Goal: Information Seeking & Learning: Learn about a topic

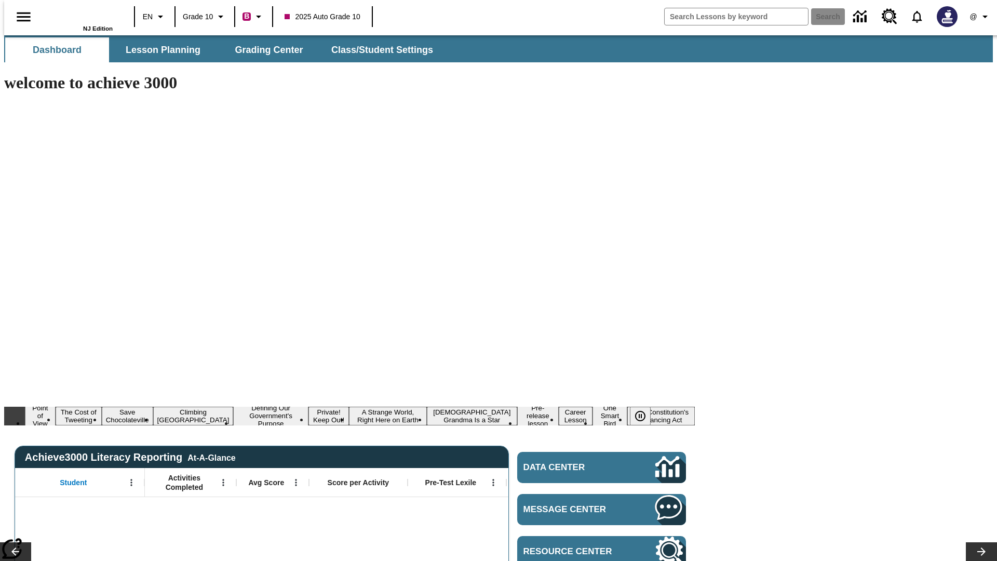
type input "-1"
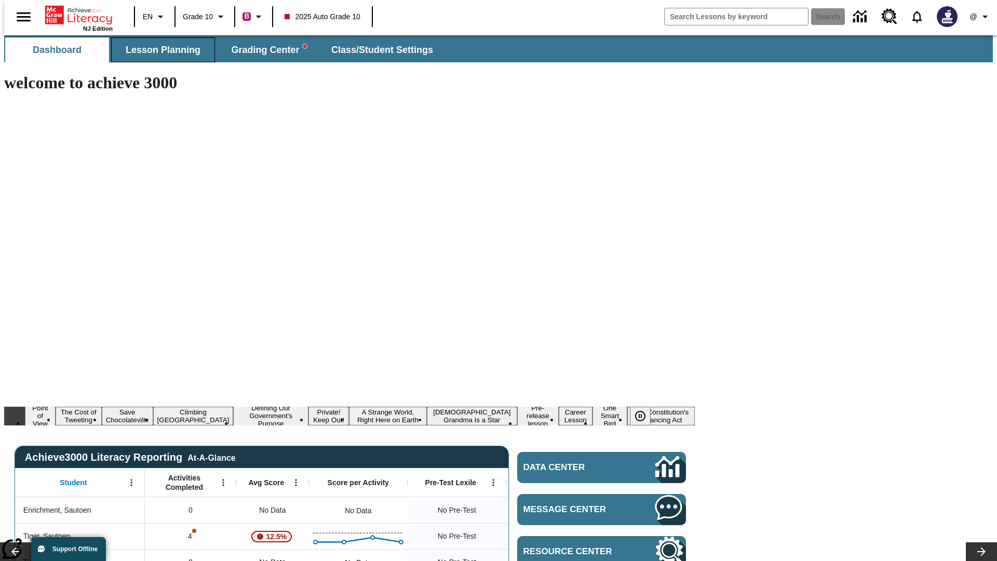
click at [159, 50] on span "Lesson Planning" at bounding box center [163, 50] width 75 height 12
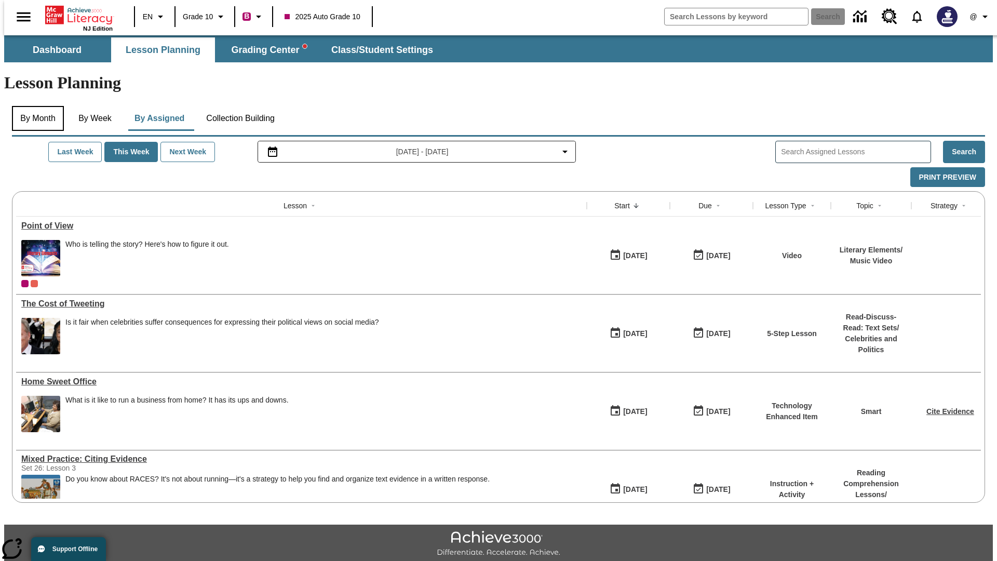
click at [35, 106] on button "By Month" at bounding box center [38, 118] width 52 height 25
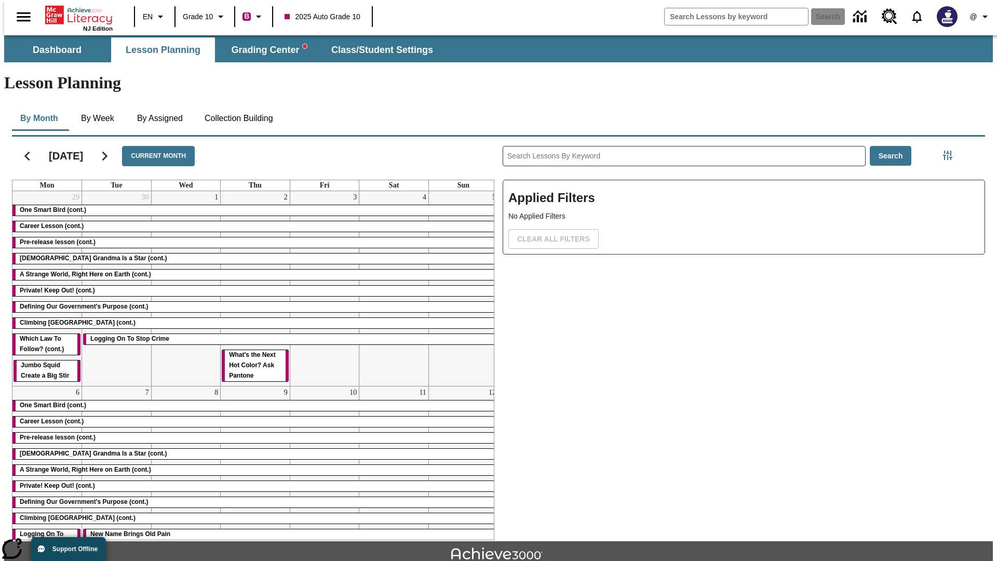
click at [251, 205] on div "One Smart Bird (cont.)" at bounding box center [255, 210] width 486 height 10
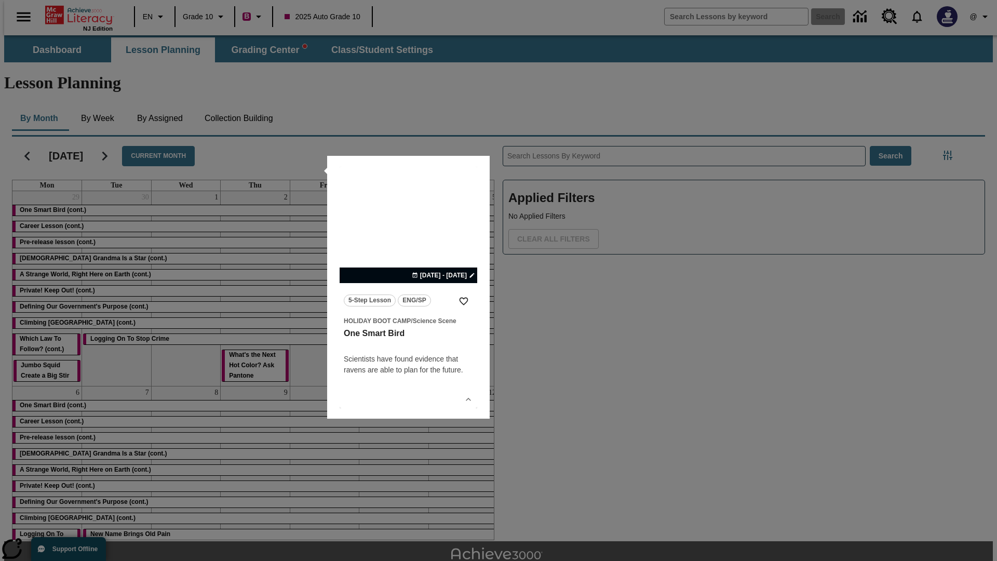
scroll to position [23, 0]
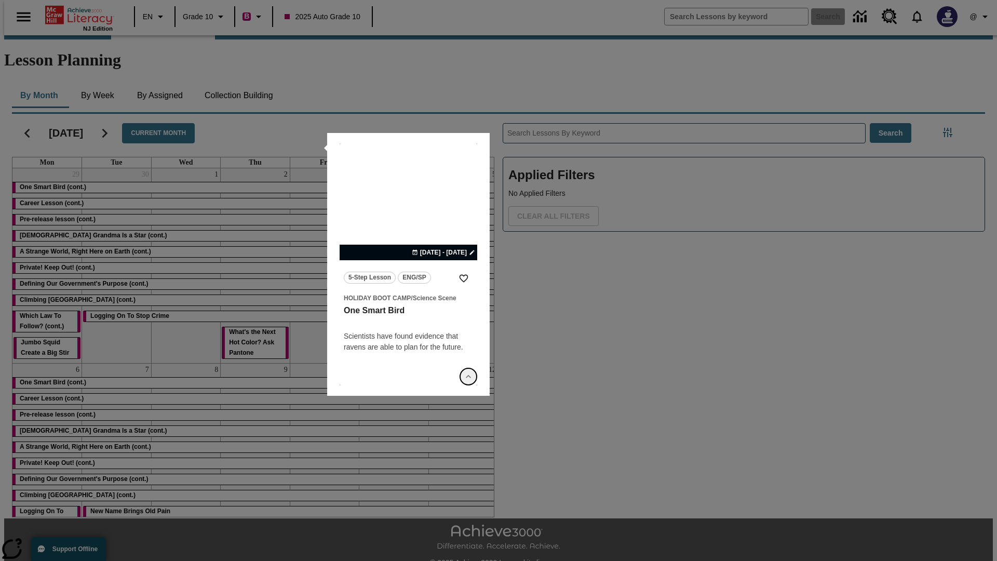
click at [468, 377] on icon "Show Details" at bounding box center [468, 376] width 10 height 10
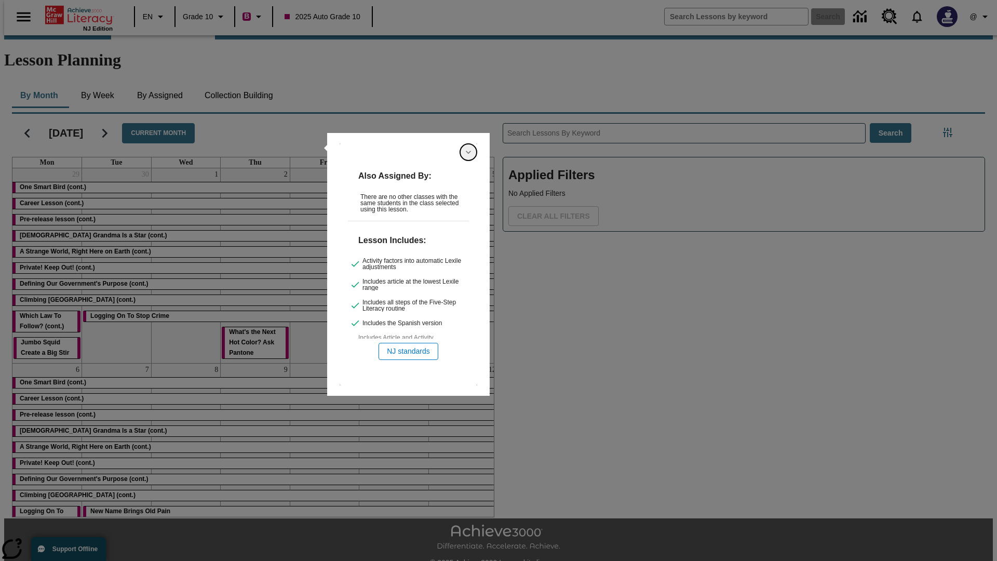
click at [468, 152] on icon "Hide Details" at bounding box center [468, 152] width 10 height 10
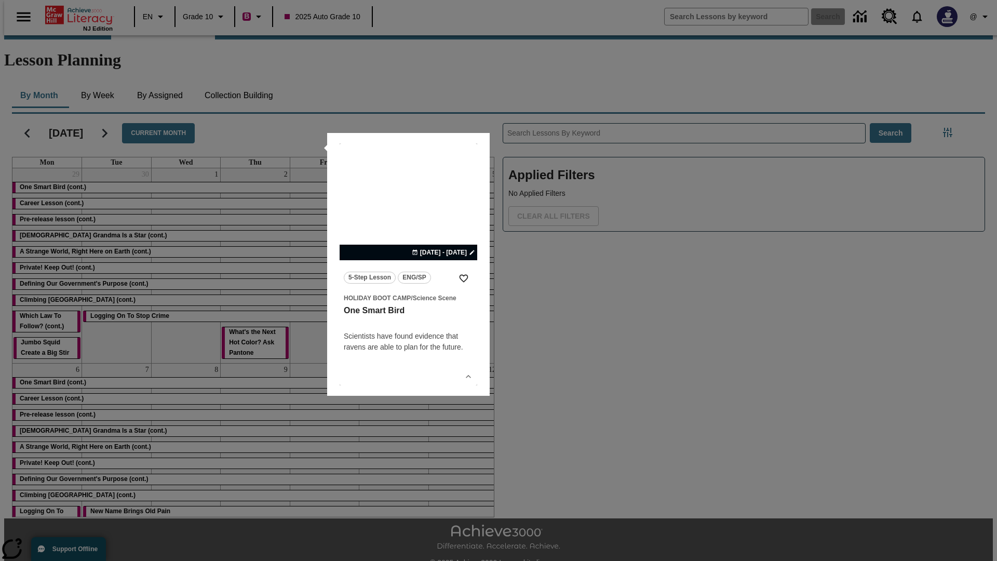
click at [408, 264] on link "lesson details" at bounding box center [409, 264] width 138 height 242
